Goal: Task Accomplishment & Management: Manage account settings

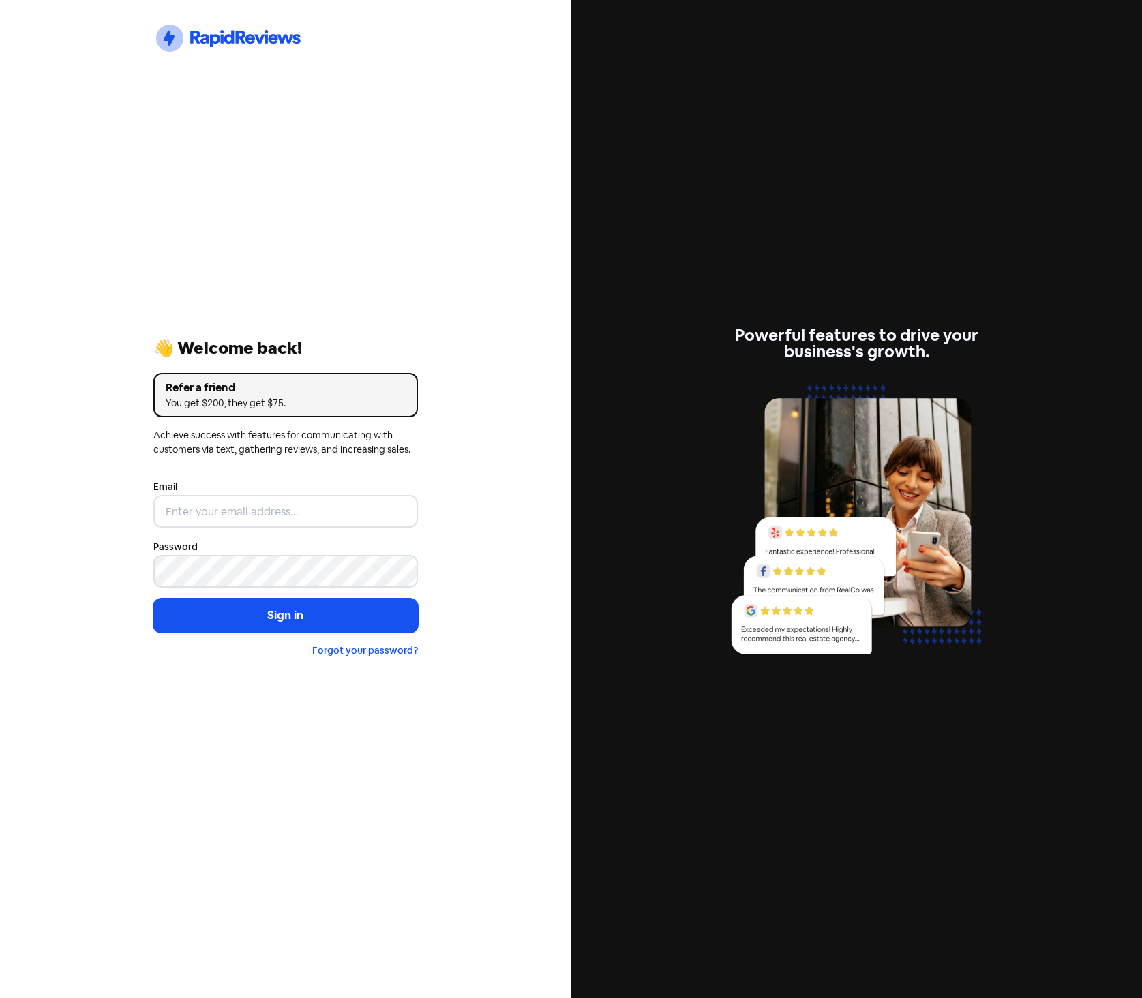
click at [395, 167] on div "Icon For Thunder-circle 👋 Welcome back! Refer a friend You get $200, they get $…" at bounding box center [285, 499] width 571 height 998
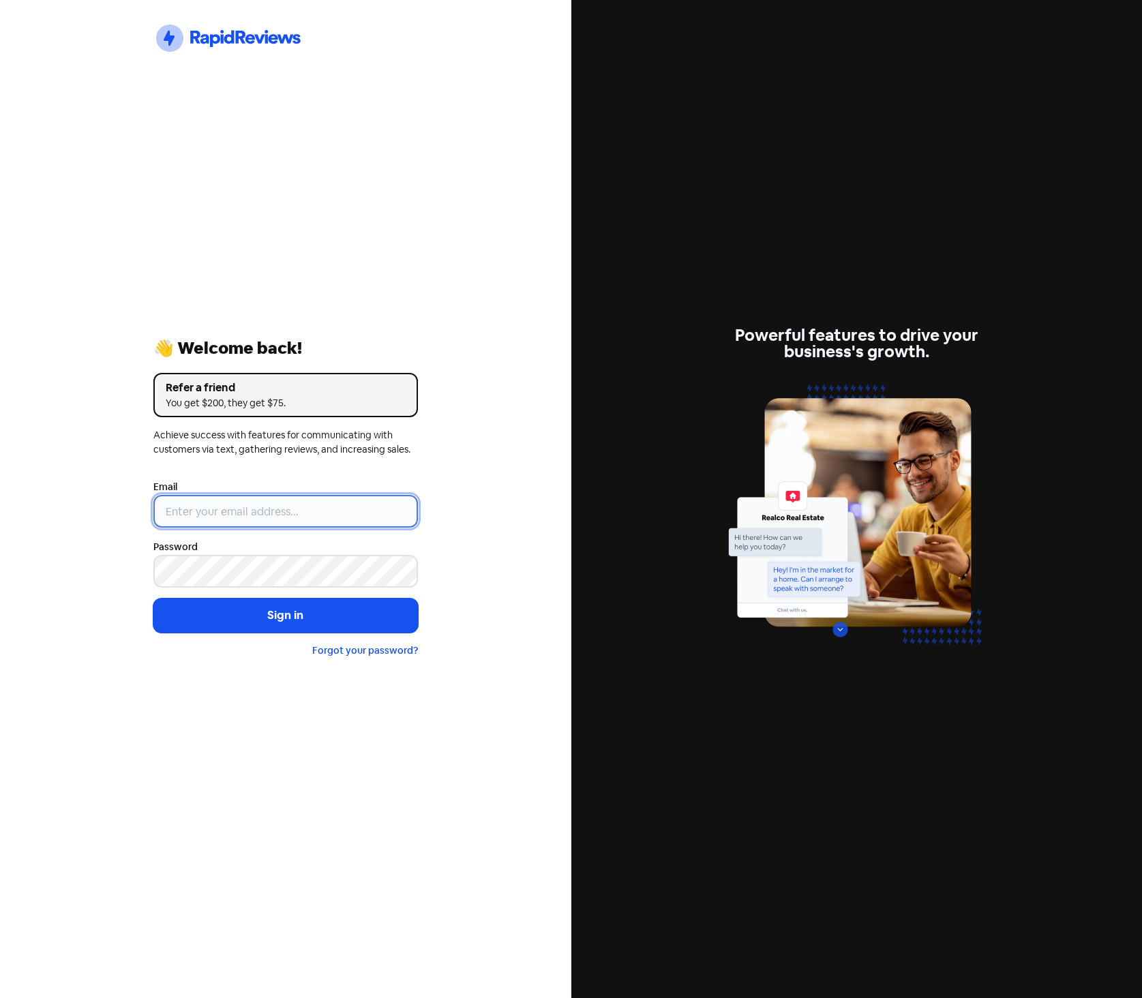
click at [280, 517] on input "email" at bounding box center [285, 511] width 264 height 33
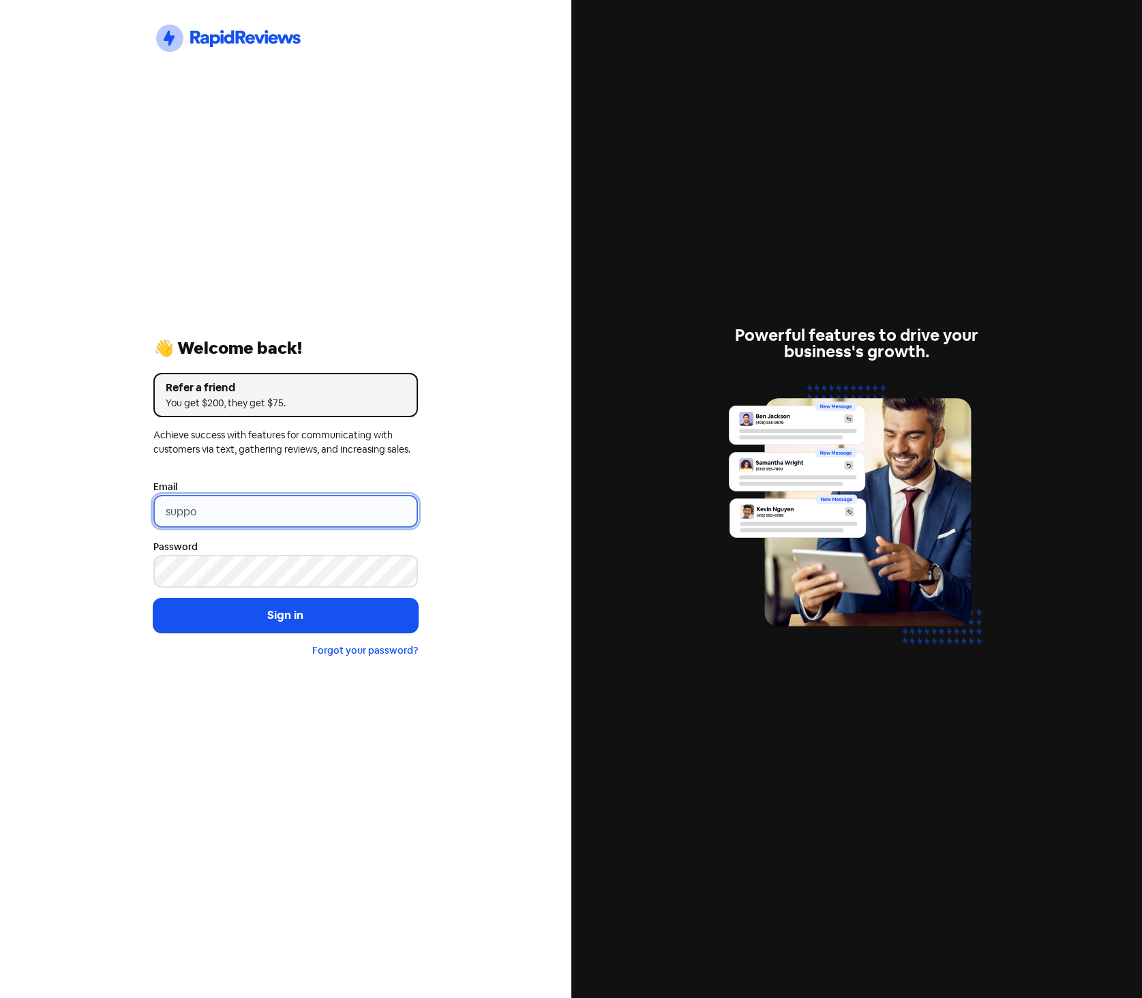
type input "[EMAIL_ADDRESS][DOMAIN_NAME]"
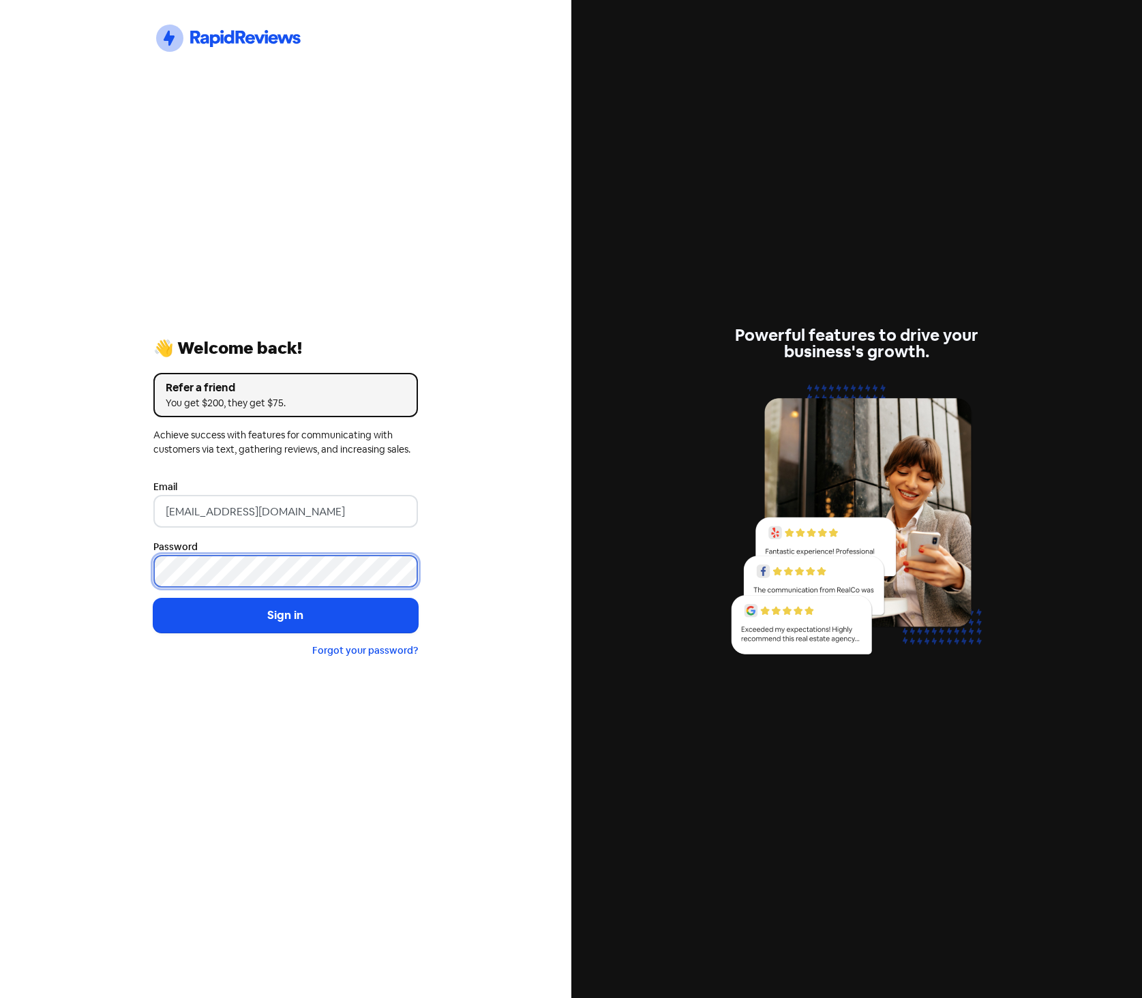
click at [153, 599] on button "Sign in" at bounding box center [285, 616] width 264 height 34
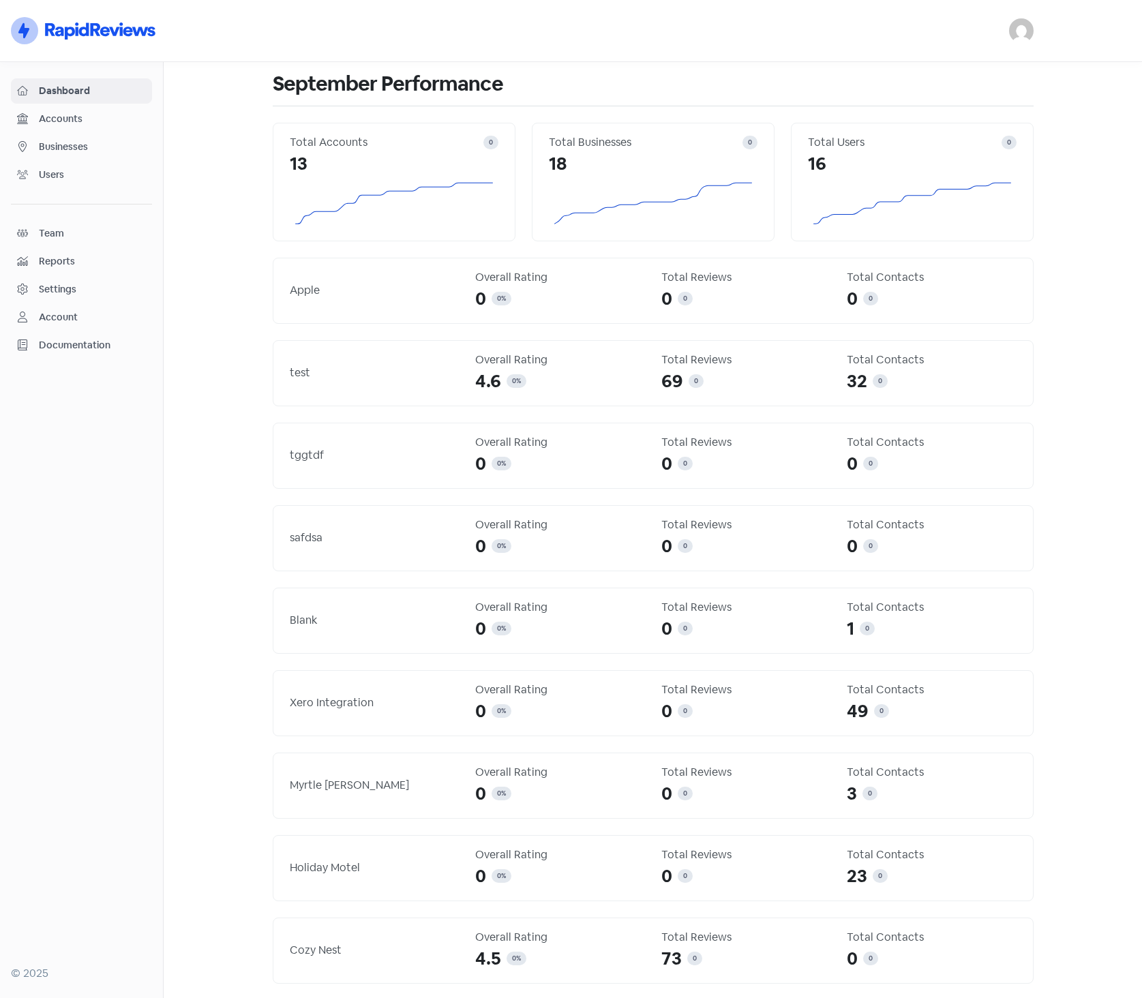
click at [93, 138] on link "Businesses" at bounding box center [81, 146] width 141 height 25
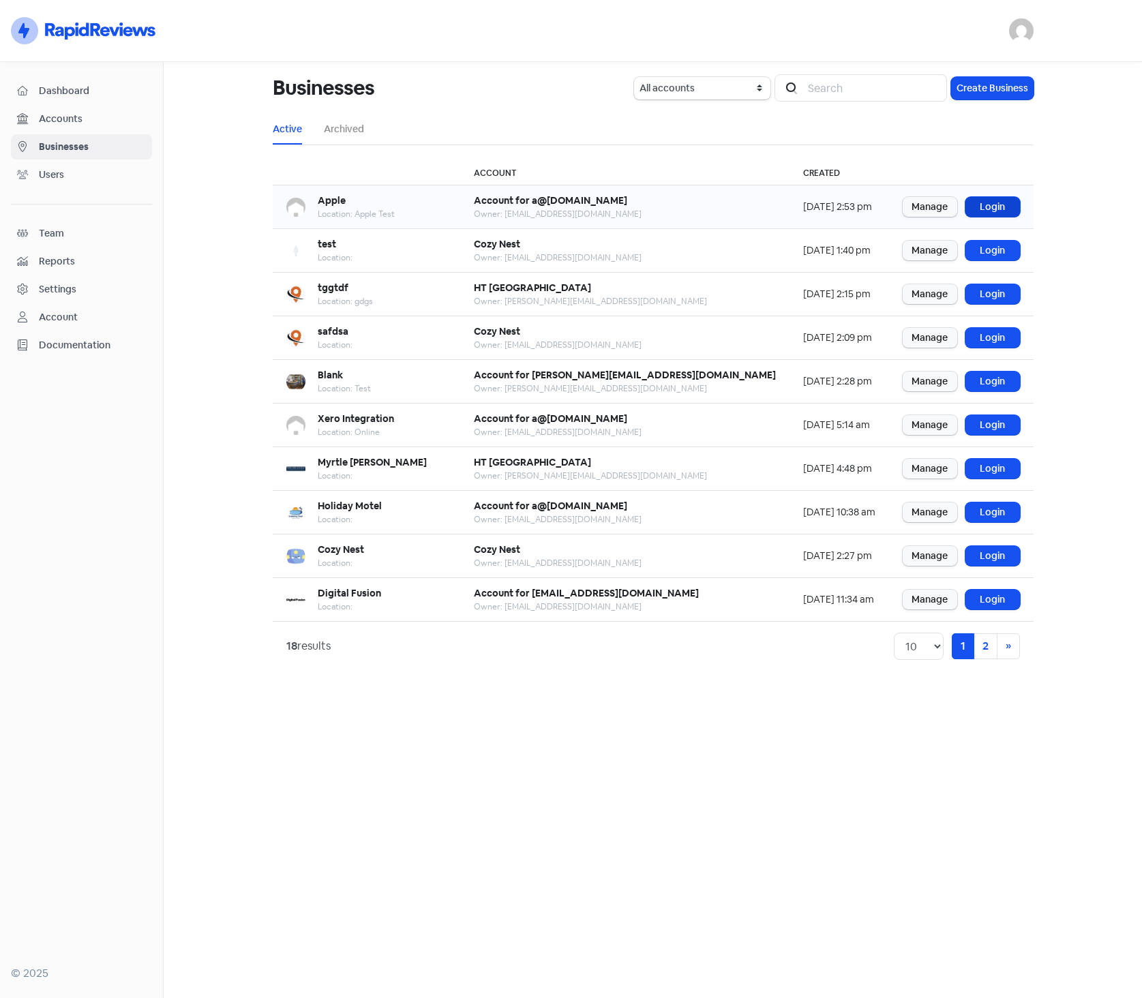
click at [995, 203] on link "Login" at bounding box center [992, 207] width 55 height 20
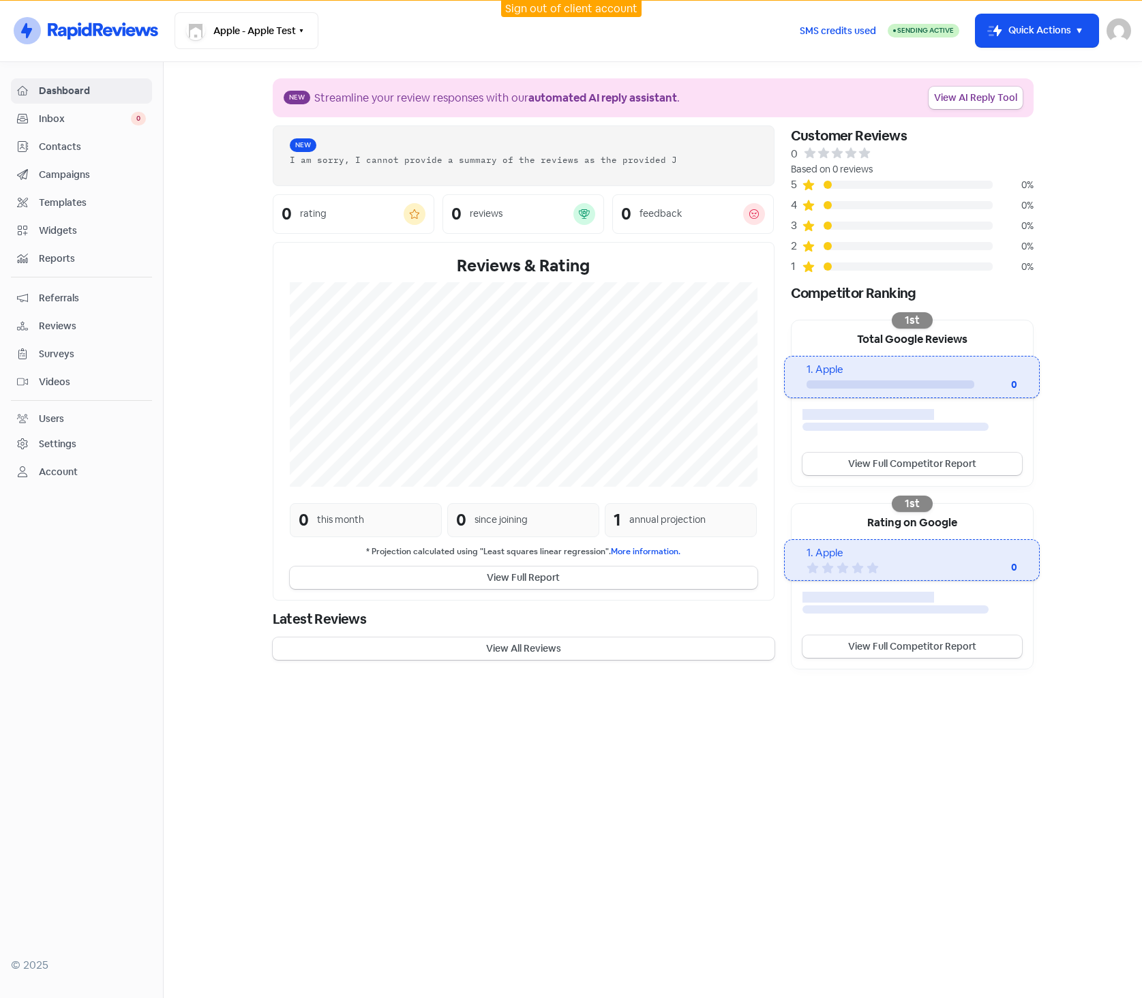
click at [77, 439] on div "Settings" at bounding box center [81, 444] width 129 height 16
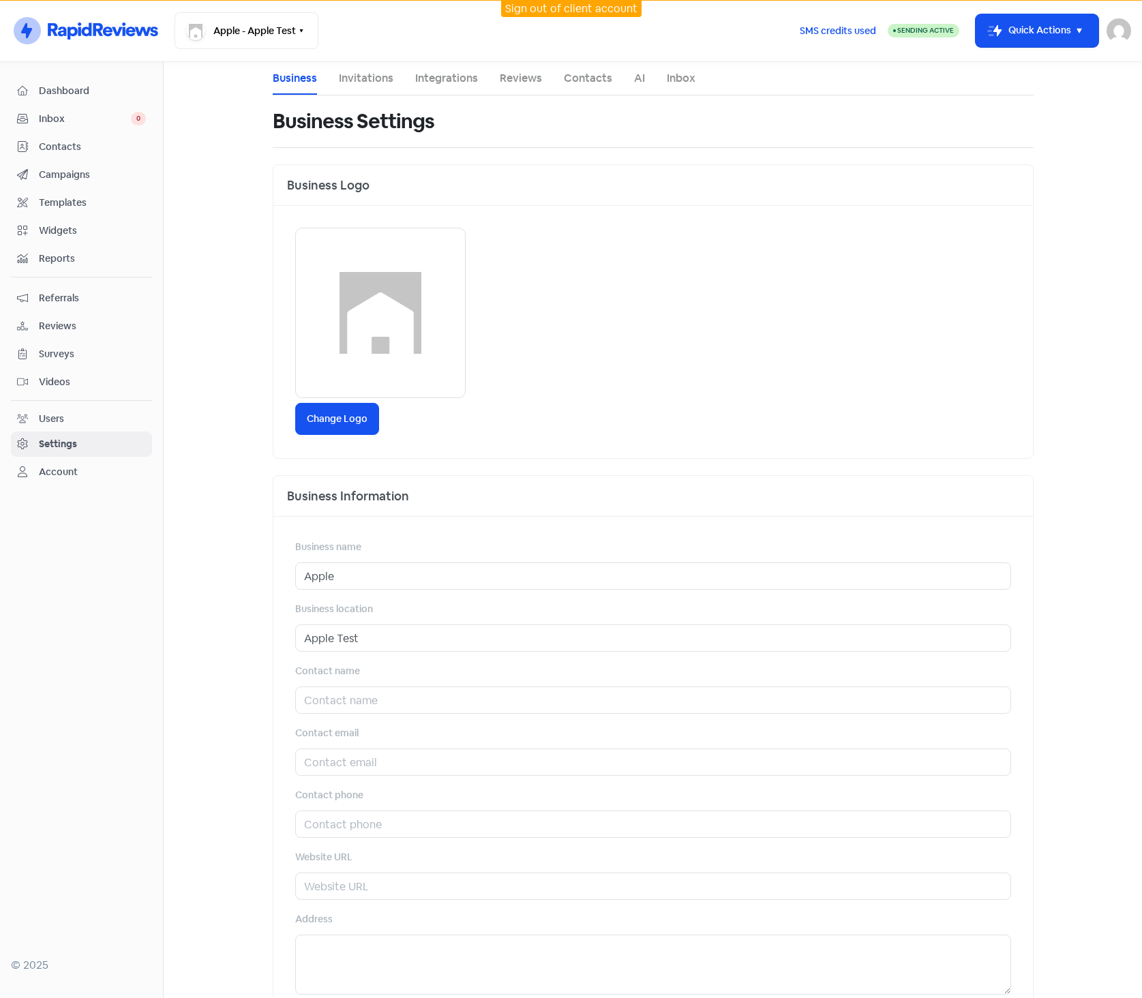
click at [74, 381] on span "Videos" at bounding box center [92, 382] width 107 height 14
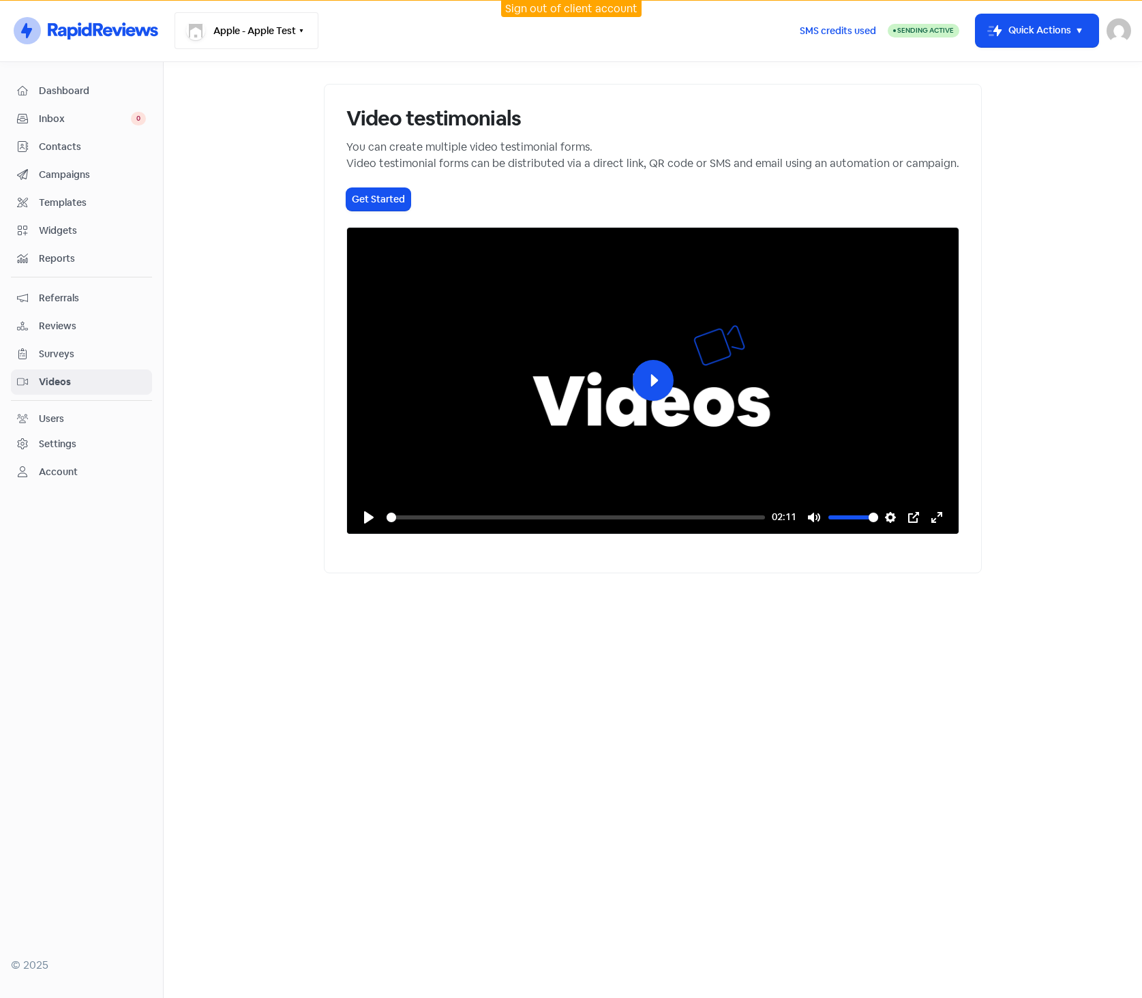
click at [275, 33] on button "Apple - Apple Test" at bounding box center [247, 30] width 144 height 37
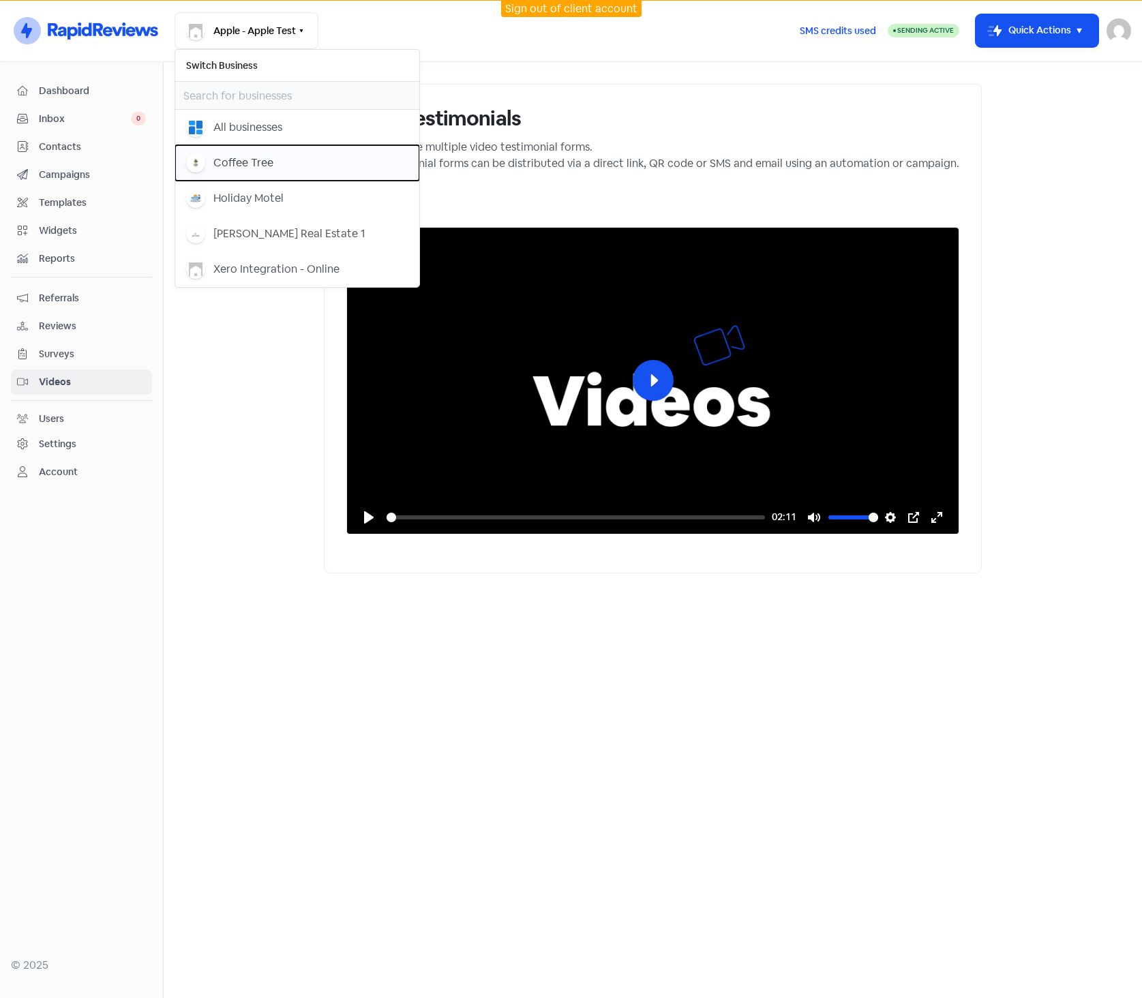
click at [277, 163] on div "Coffee Tree" at bounding box center [297, 162] width 222 height 19
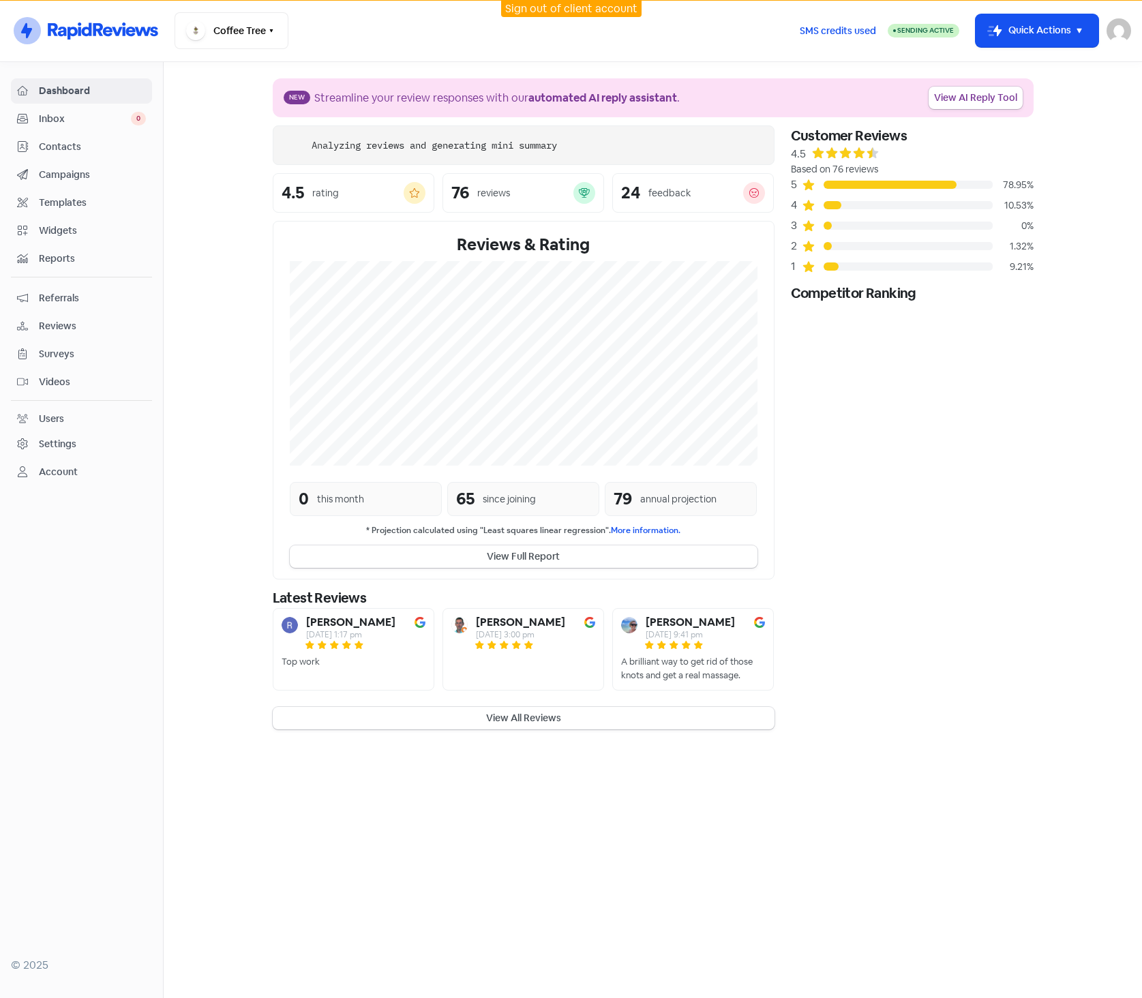
click at [91, 384] on span "Videos" at bounding box center [92, 382] width 107 height 14
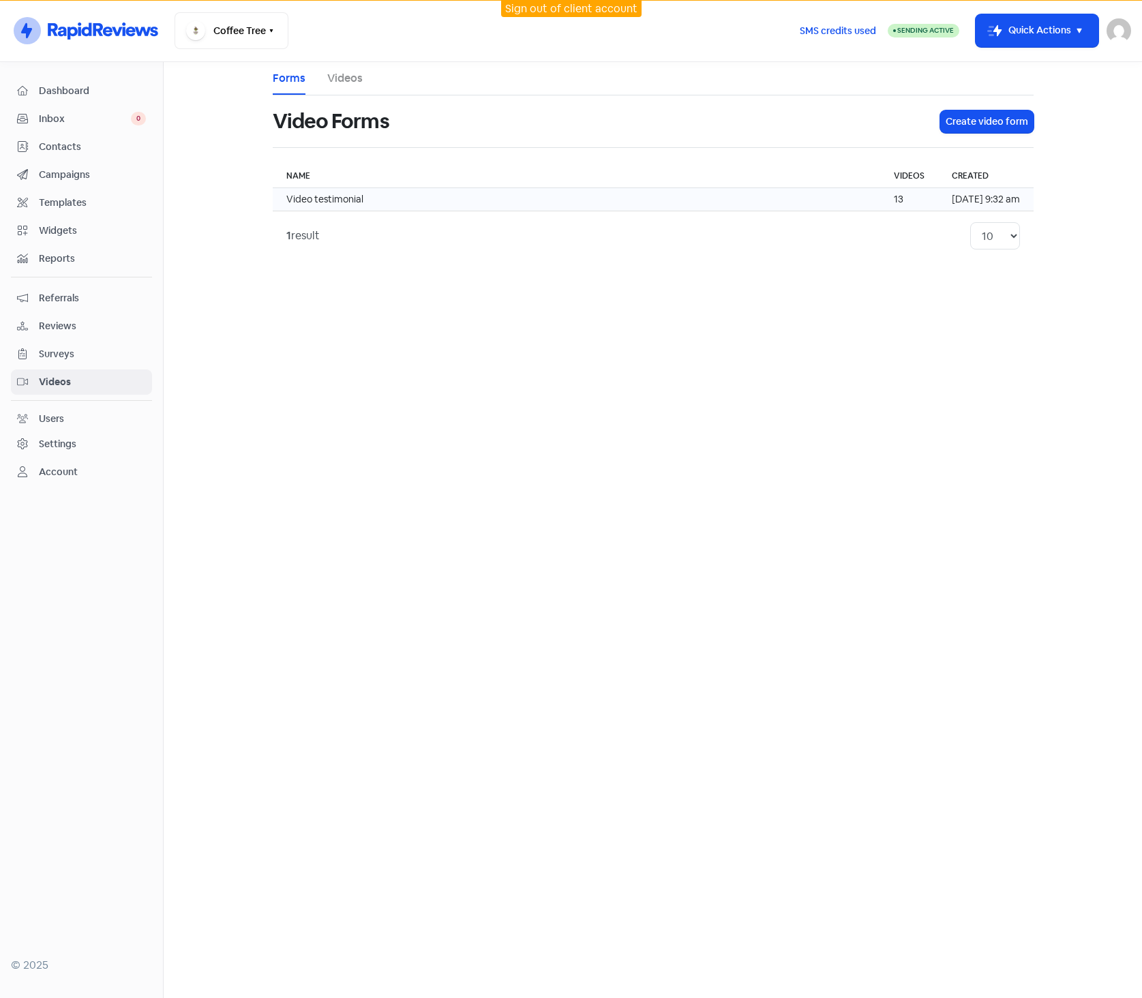
click at [408, 200] on td "Video testimonial" at bounding box center [576, 199] width 607 height 23
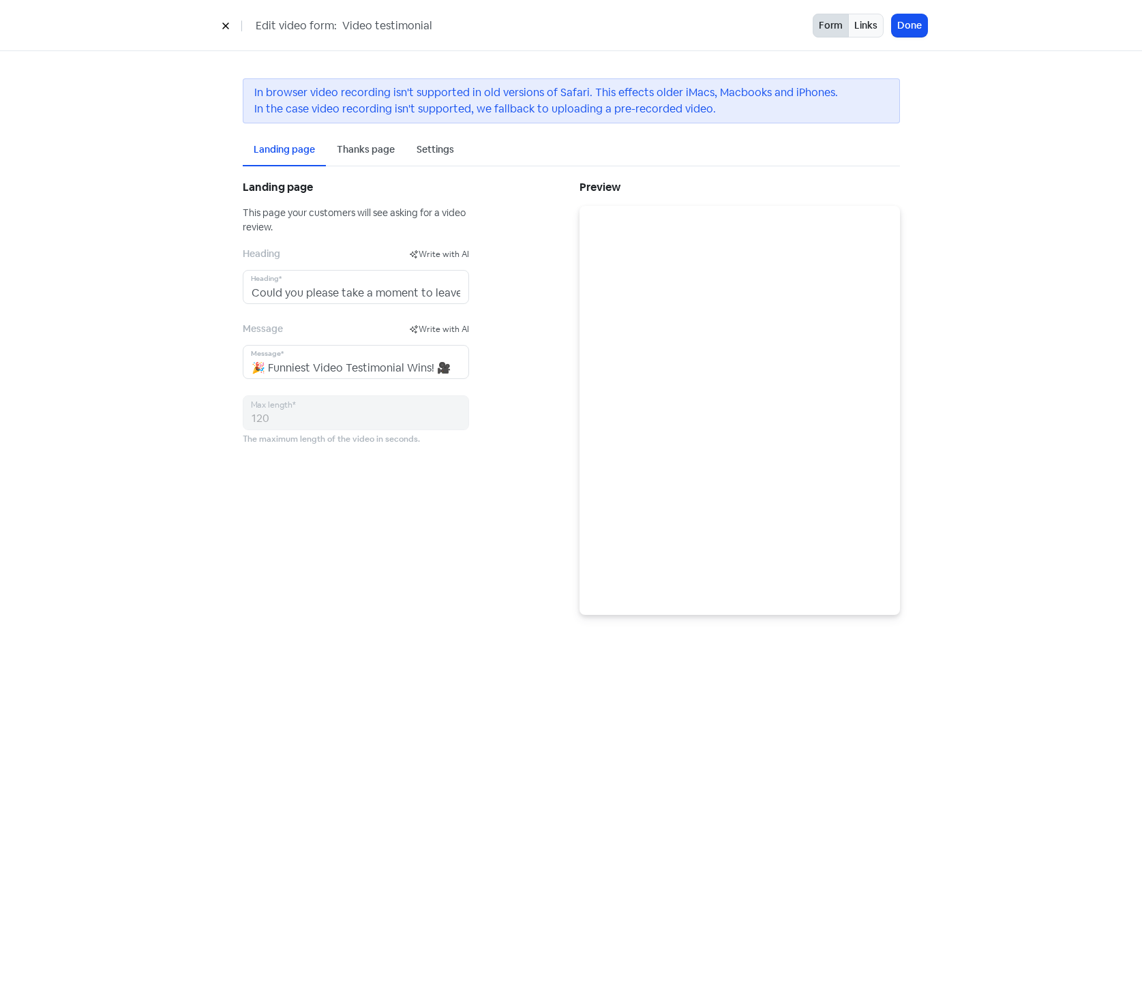
click at [428, 136] on div "Settings" at bounding box center [435, 150] width 59 height 32
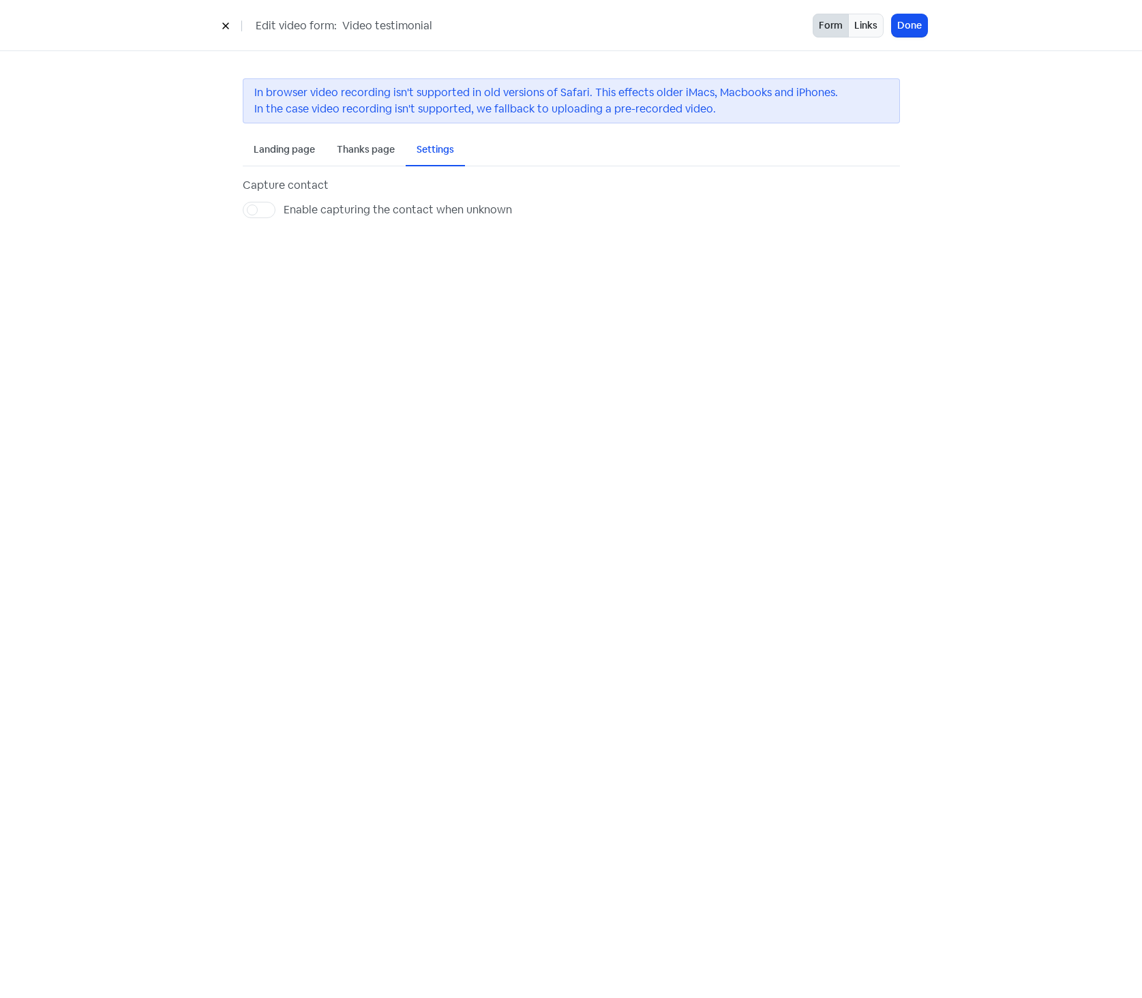
click at [432, 140] on div "Settings" at bounding box center [435, 150] width 59 height 32
click at [284, 215] on label "Enable capturing the contact when unknown" at bounding box center [398, 210] width 228 height 16
click at [284, 211] on input "Enable capturing the contact when unknown" at bounding box center [288, 206] width 9 height 9
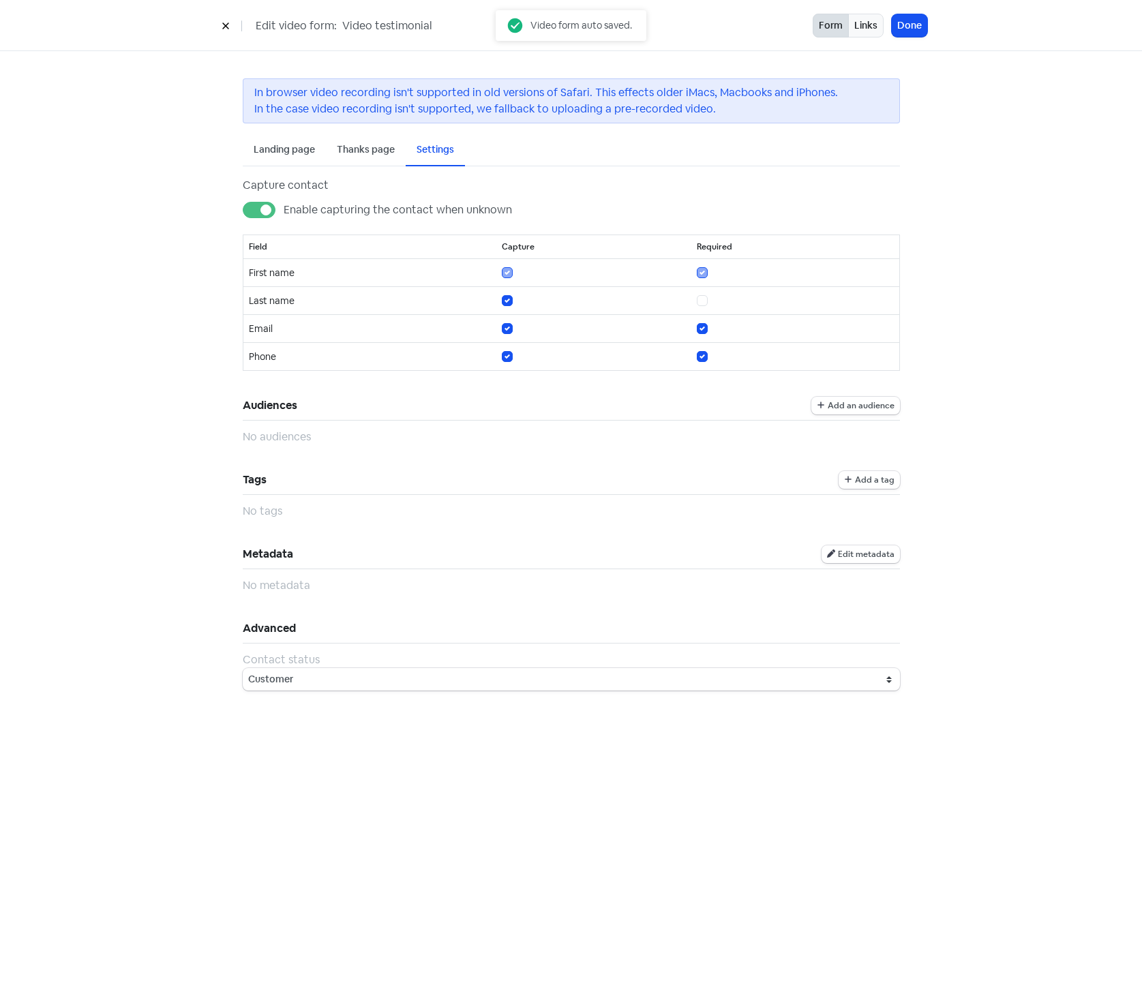
click at [284, 202] on label "Enable capturing the contact when unknown" at bounding box center [398, 210] width 228 height 16
click at [284, 202] on input "Enable capturing the contact when unknown" at bounding box center [288, 206] width 9 height 9
checkbox input "false"
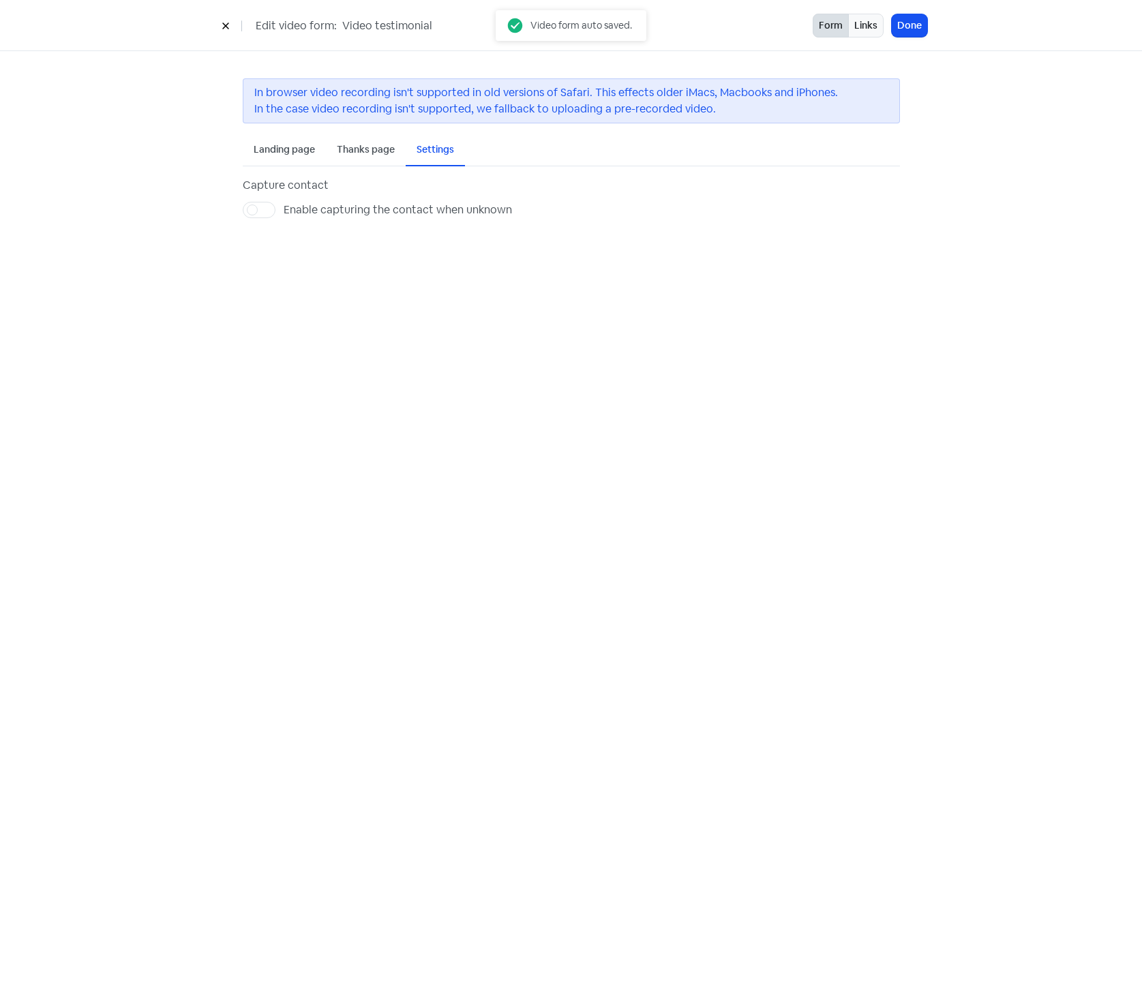
click at [230, 24] on button at bounding box center [225, 26] width 20 height 24
